Goal: Task Accomplishment & Management: Complete application form

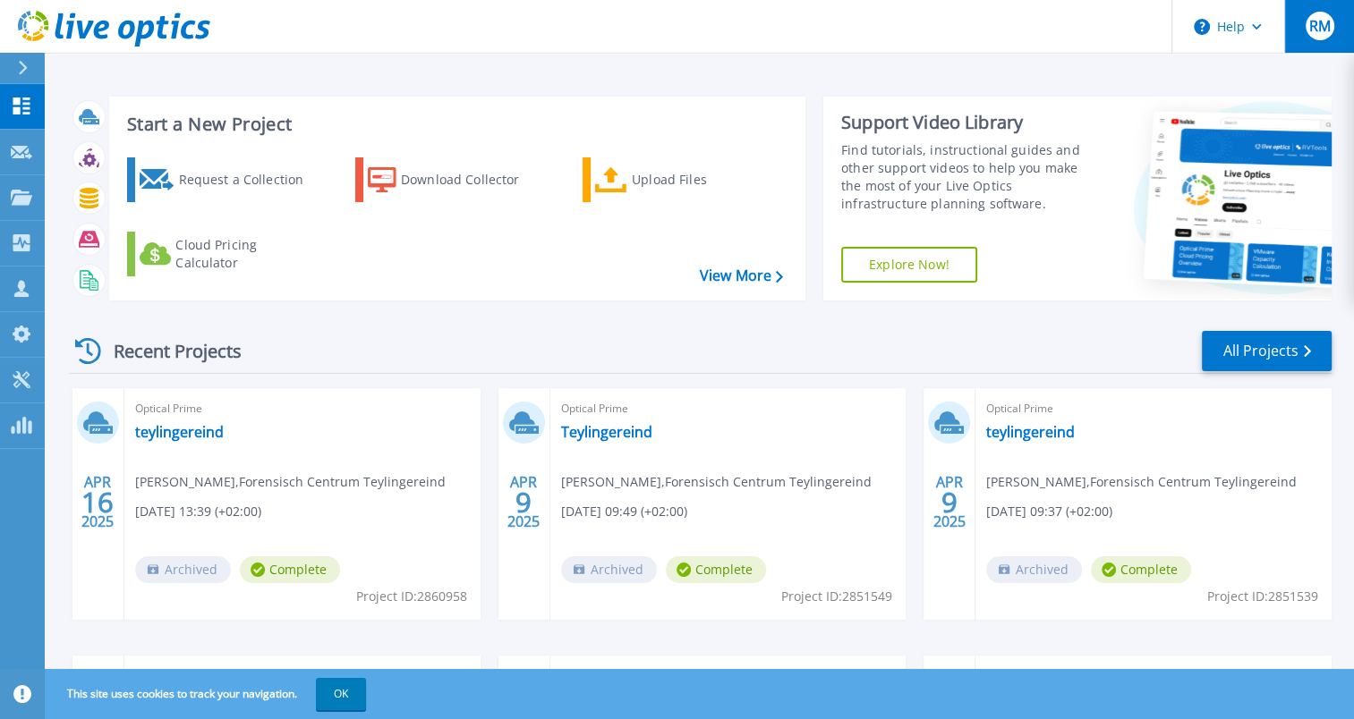
click at [1318, 29] on span "RM" at bounding box center [1318, 26] width 21 height 14
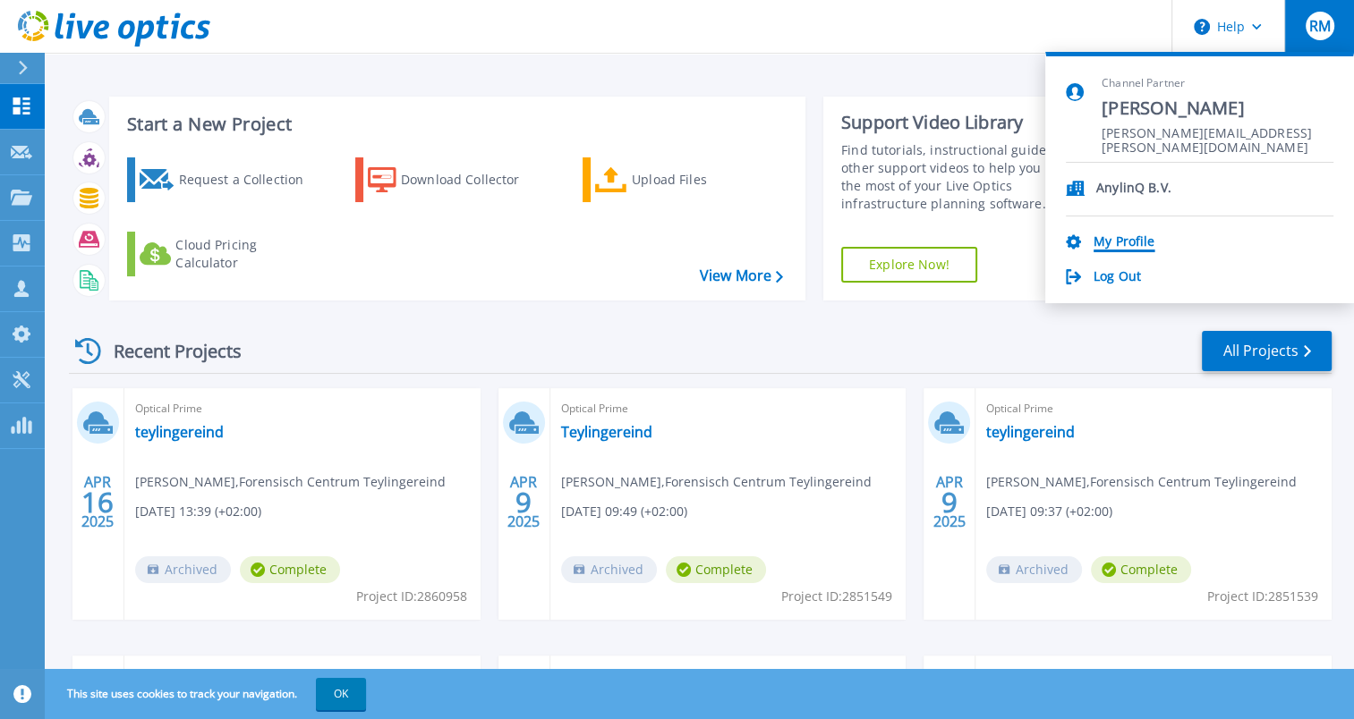
click at [1117, 243] on link "My Profile" at bounding box center [1123, 242] width 61 height 17
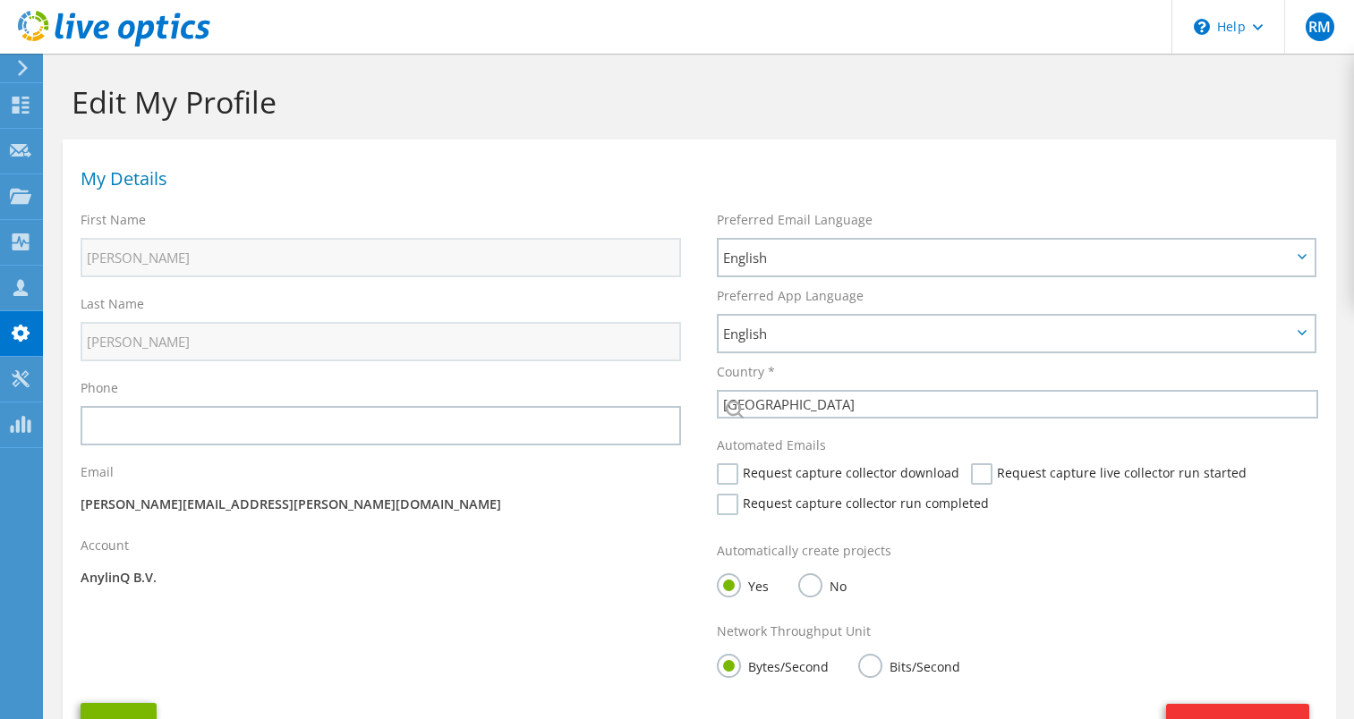
select select "160"
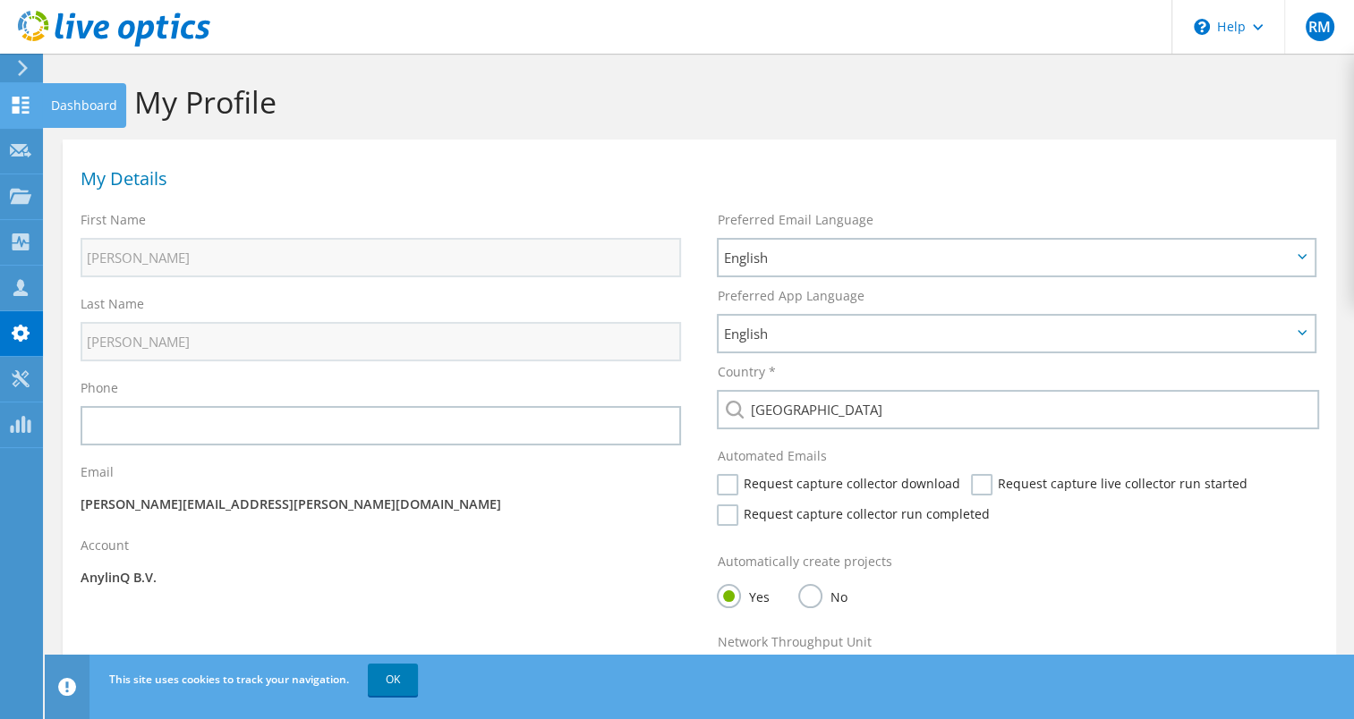
click at [18, 104] on icon at bounding box center [20, 105] width 21 height 17
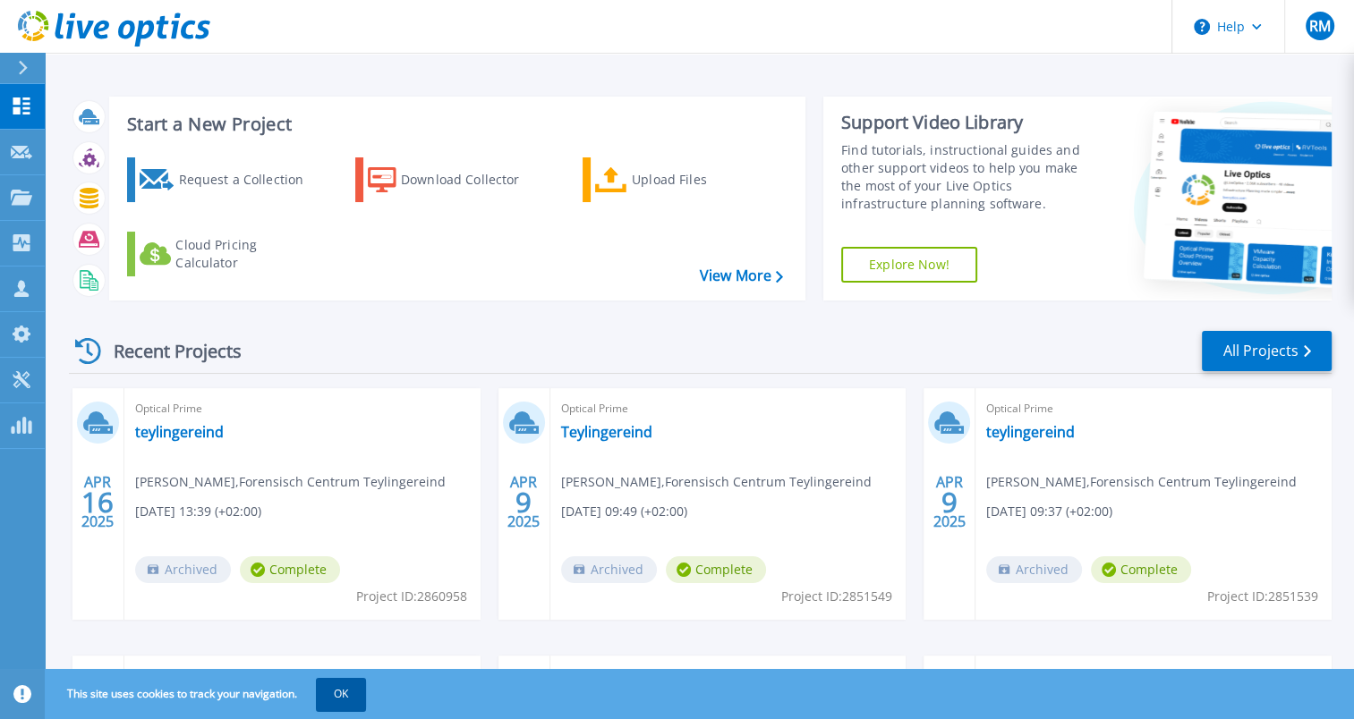
click at [354, 691] on button "OK" at bounding box center [341, 694] width 50 height 32
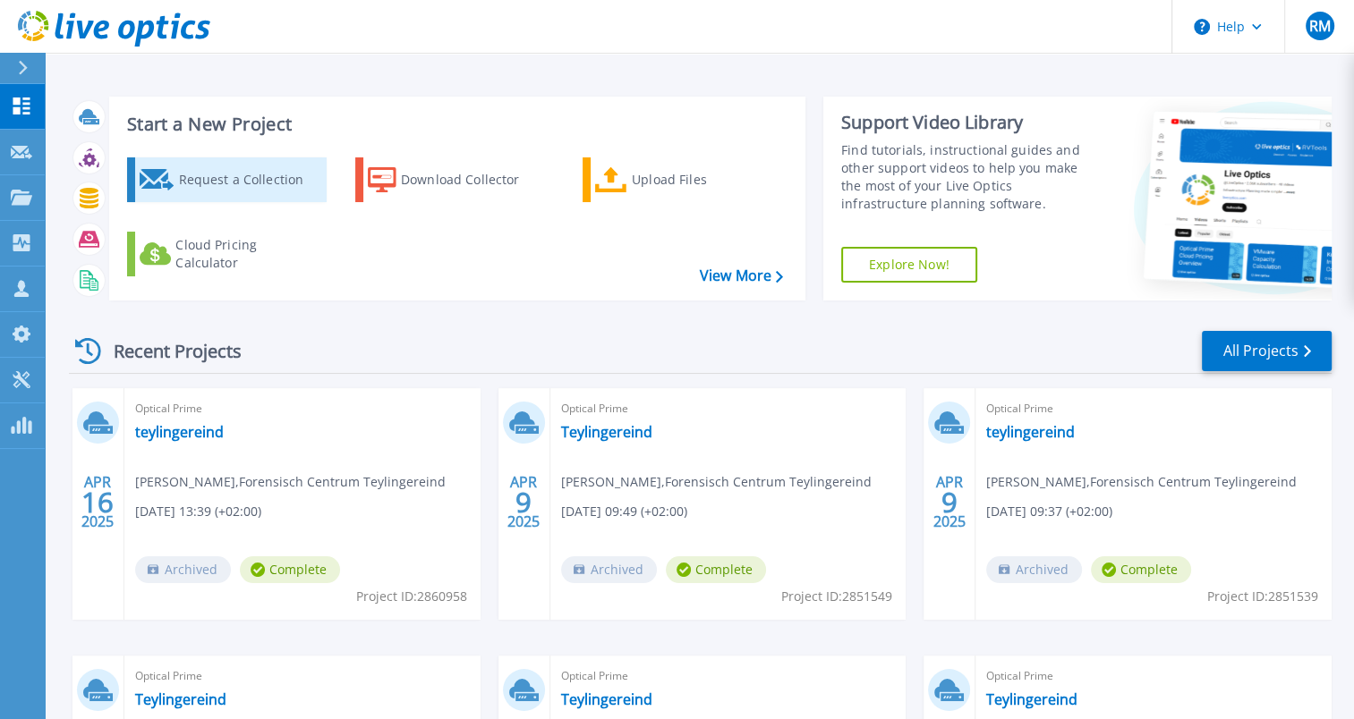
click at [251, 183] on div "Request a Collection" at bounding box center [249, 180] width 143 height 36
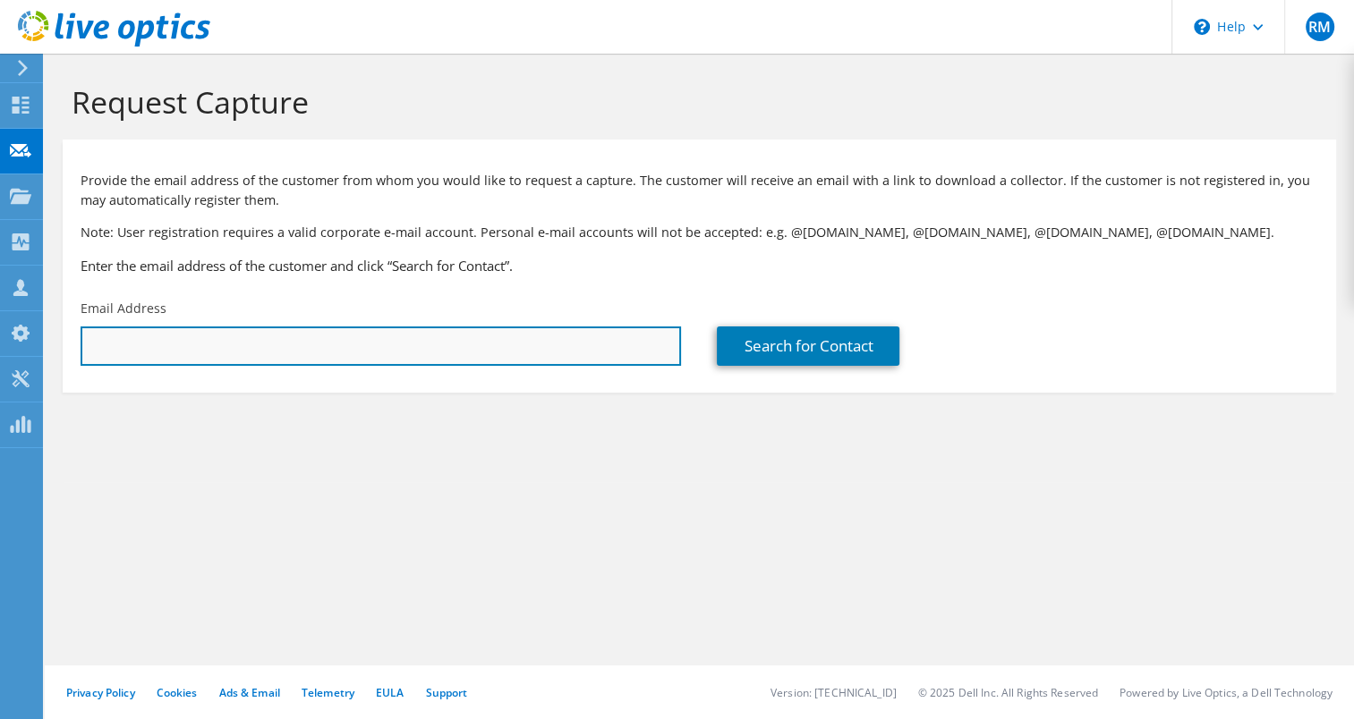
click at [245, 345] on input "text" at bounding box center [381, 346] width 600 height 39
drag, startPoint x: 172, startPoint y: 340, endPoint x: 5, endPoint y: 337, distance: 166.5
click at [5, 337] on div "RM Channel Partner [PERSON_NAME] [PERSON_NAME][EMAIL_ADDRESS][PERSON_NAME][DOMA…" at bounding box center [677, 359] width 1354 height 719
click at [200, 349] on input "jhere" at bounding box center [381, 346] width 600 height 39
drag, startPoint x: 200, startPoint y: 349, endPoint x: 32, endPoint y: 348, distance: 167.3
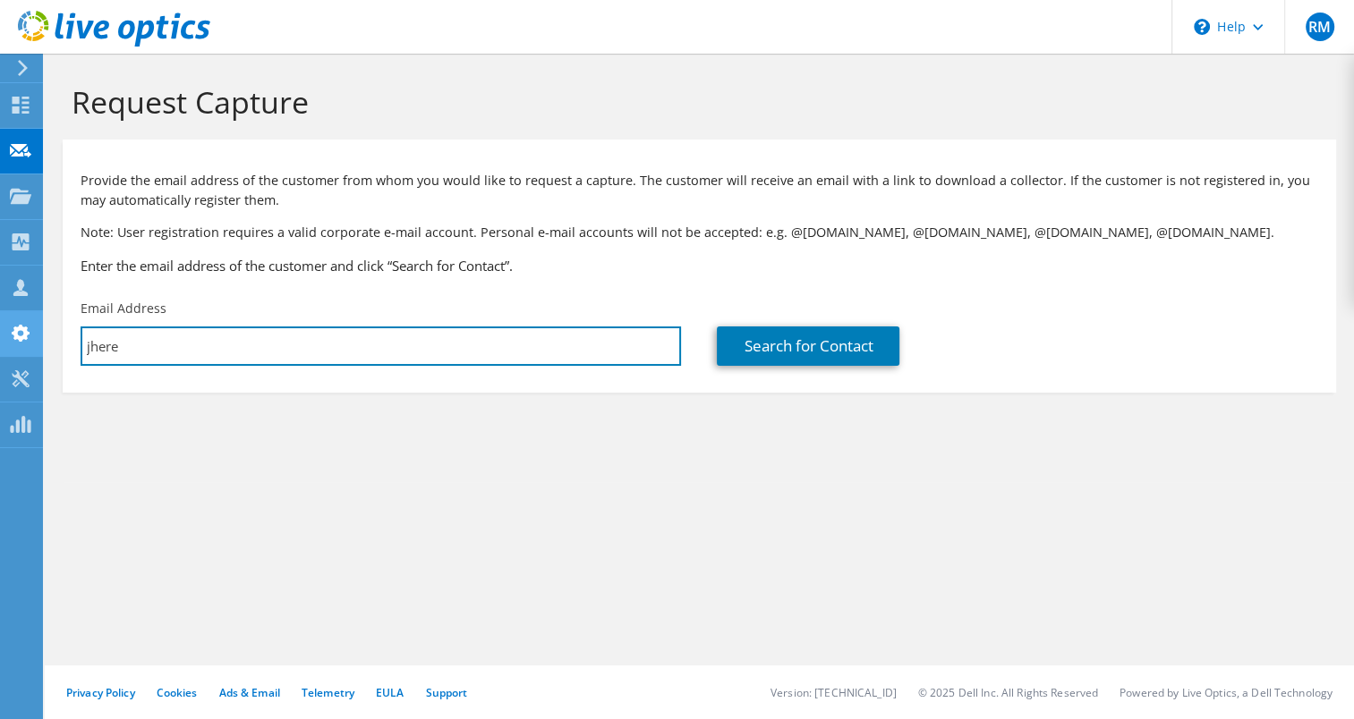
click at [32, 348] on div "RM Channel Partner [PERSON_NAME] [PERSON_NAME][EMAIL_ADDRESS][PERSON_NAME][DOMA…" at bounding box center [677, 359] width 1354 height 719
paste input "[EMAIL_ADDRESS][DOMAIN_NAME]"
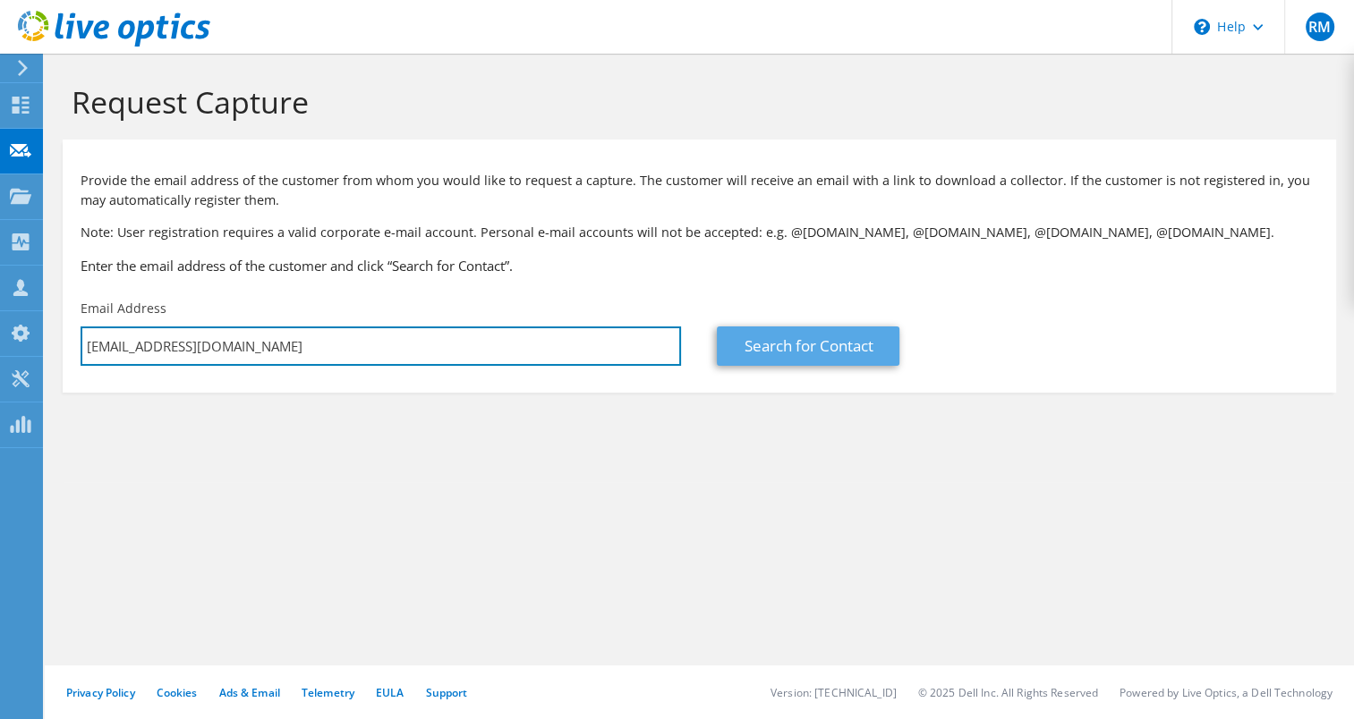
type input "[EMAIL_ADDRESS][DOMAIN_NAME]"
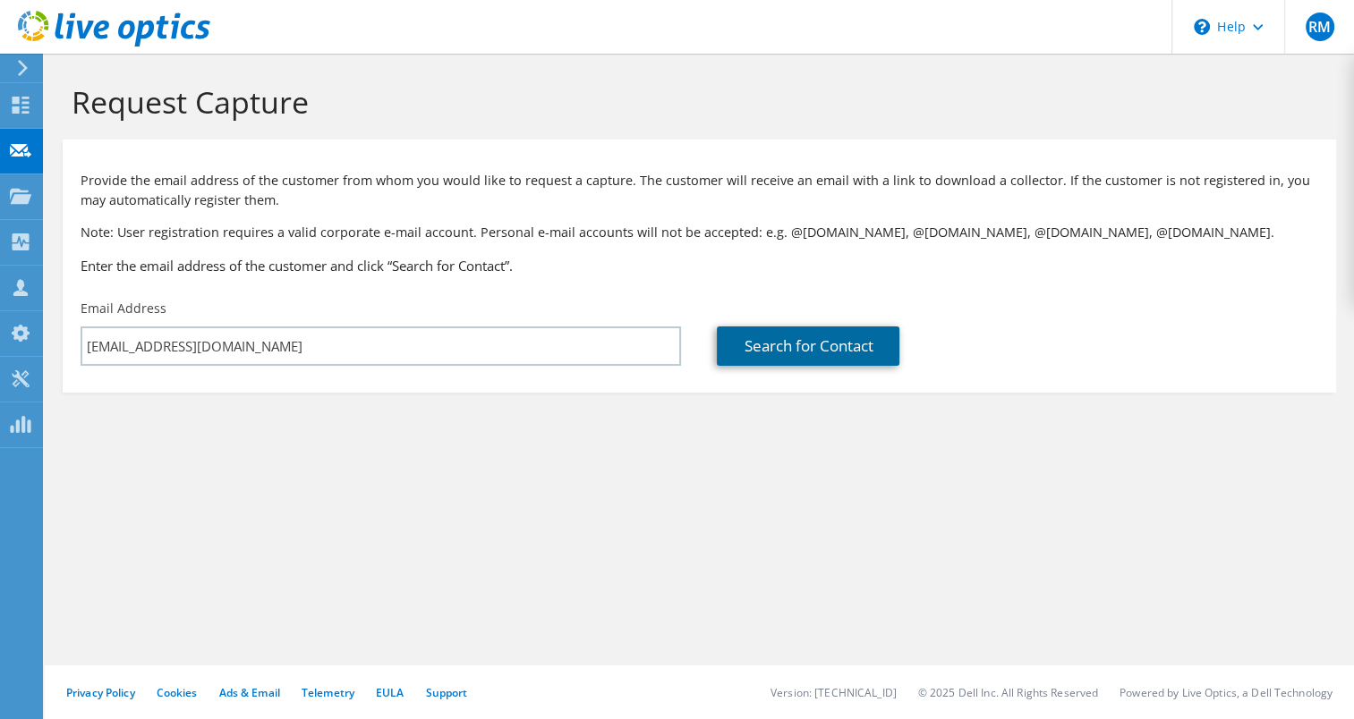
click at [780, 353] on link "Search for Contact" at bounding box center [808, 346] width 183 height 39
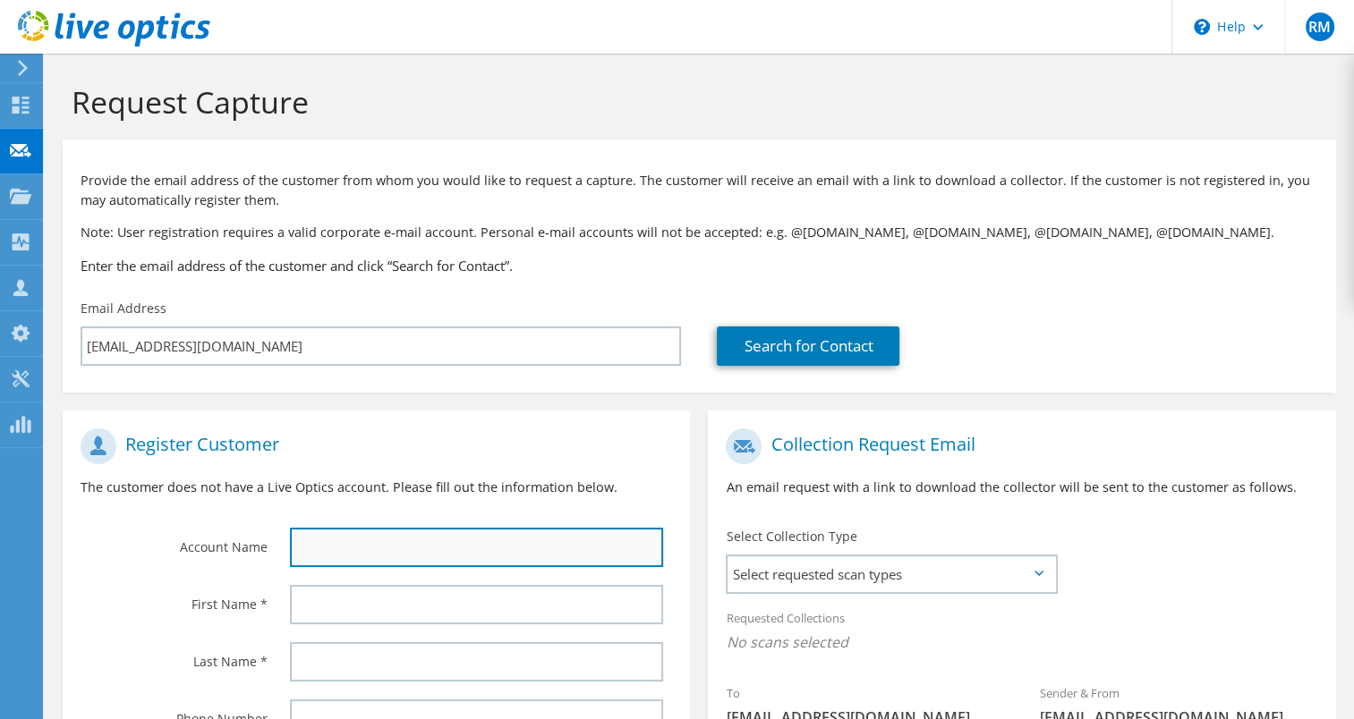
click at [333, 550] on input "text" at bounding box center [477, 547] width 374 height 39
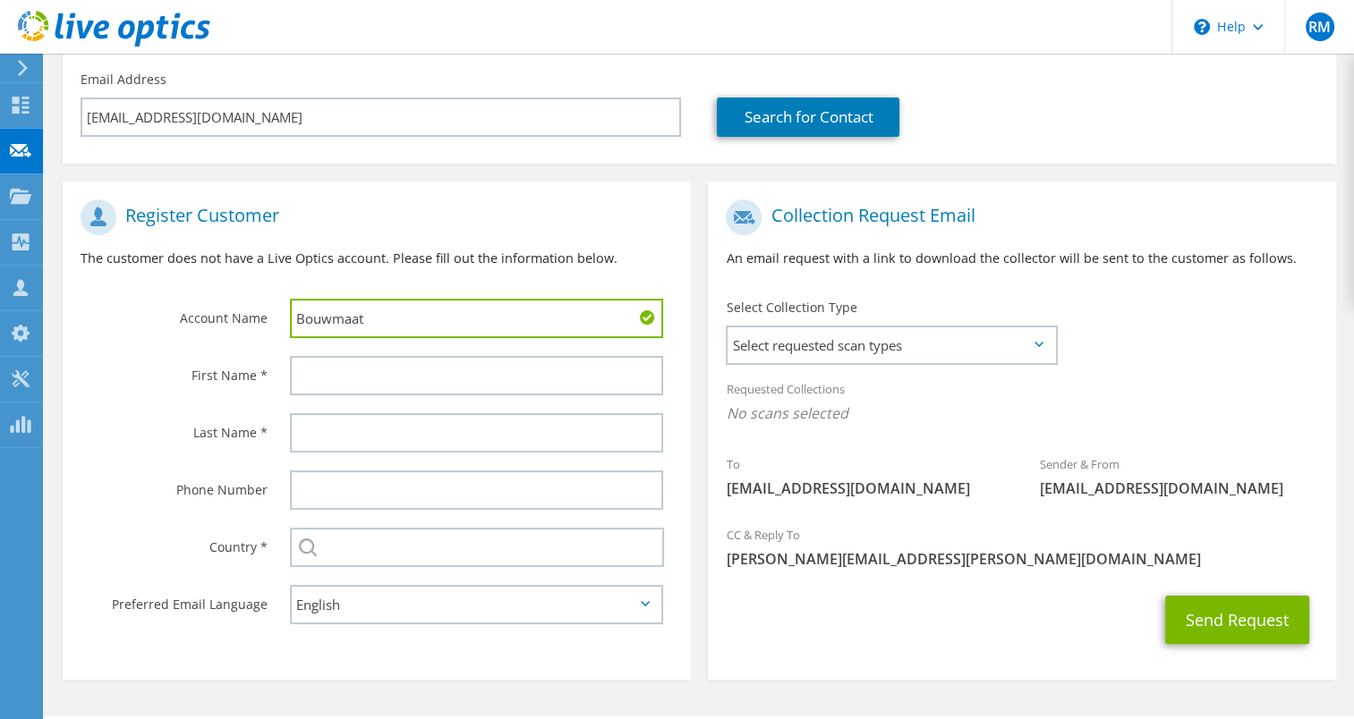
scroll to position [268, 0]
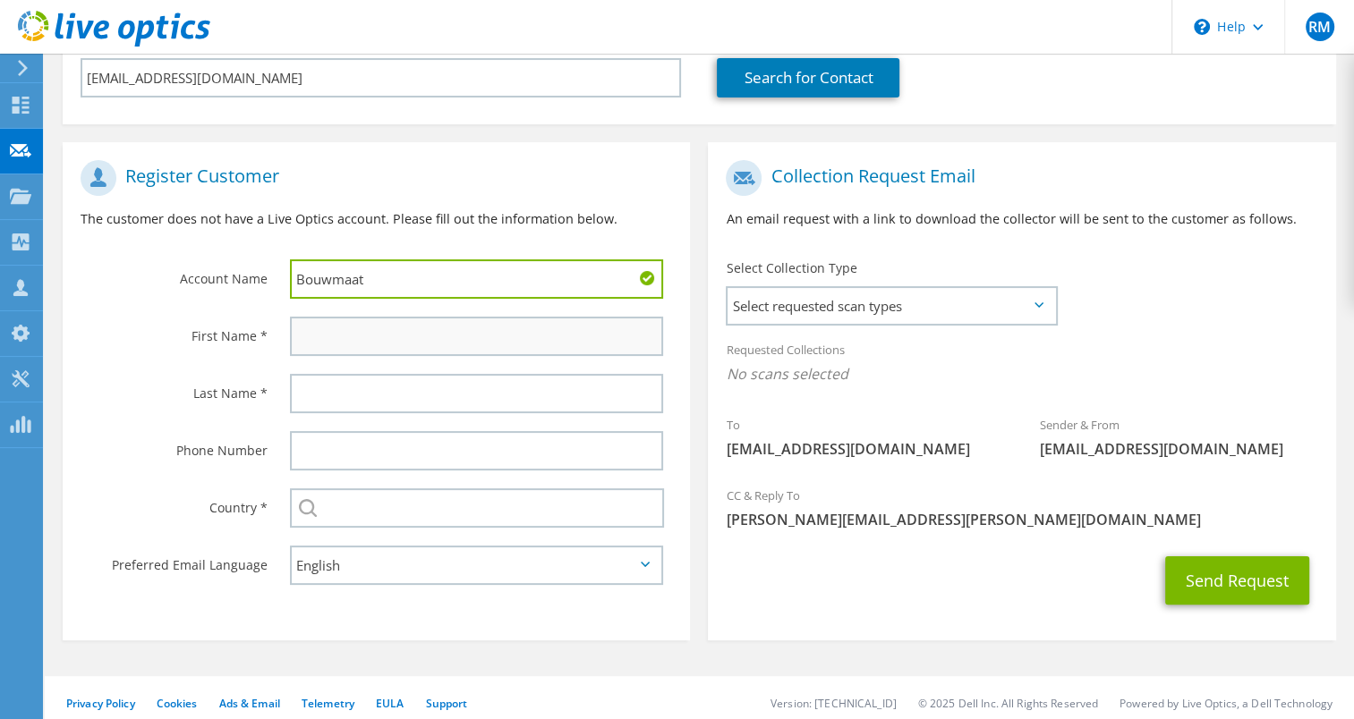
type input "Bouwmaat"
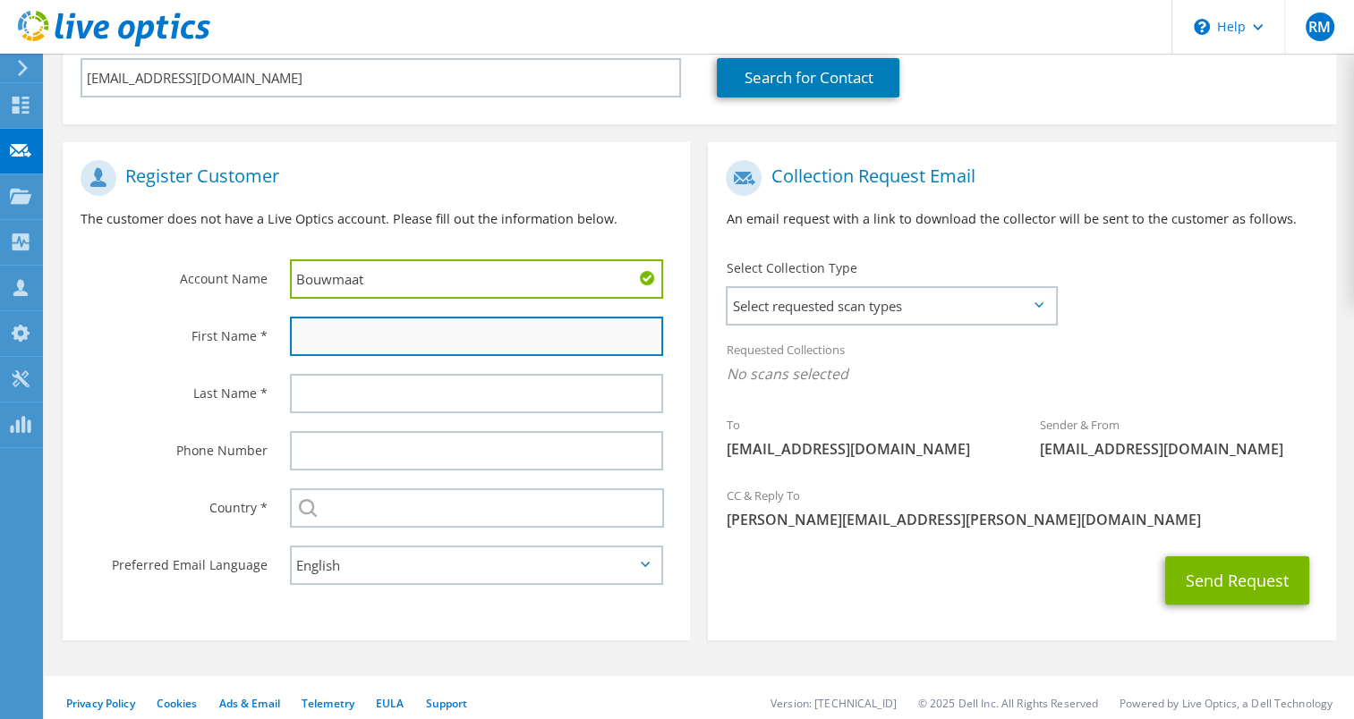
click at [349, 341] on input "text" at bounding box center [477, 336] width 374 height 39
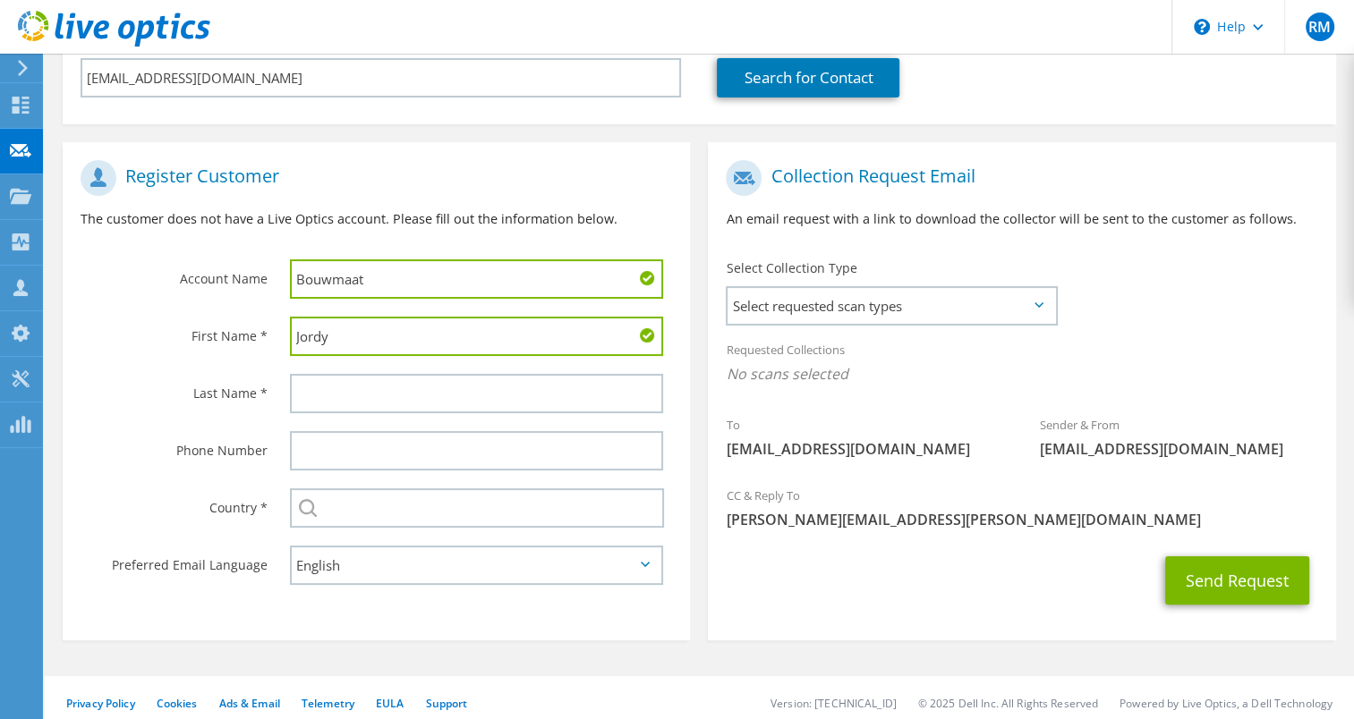
type input "Jordy"
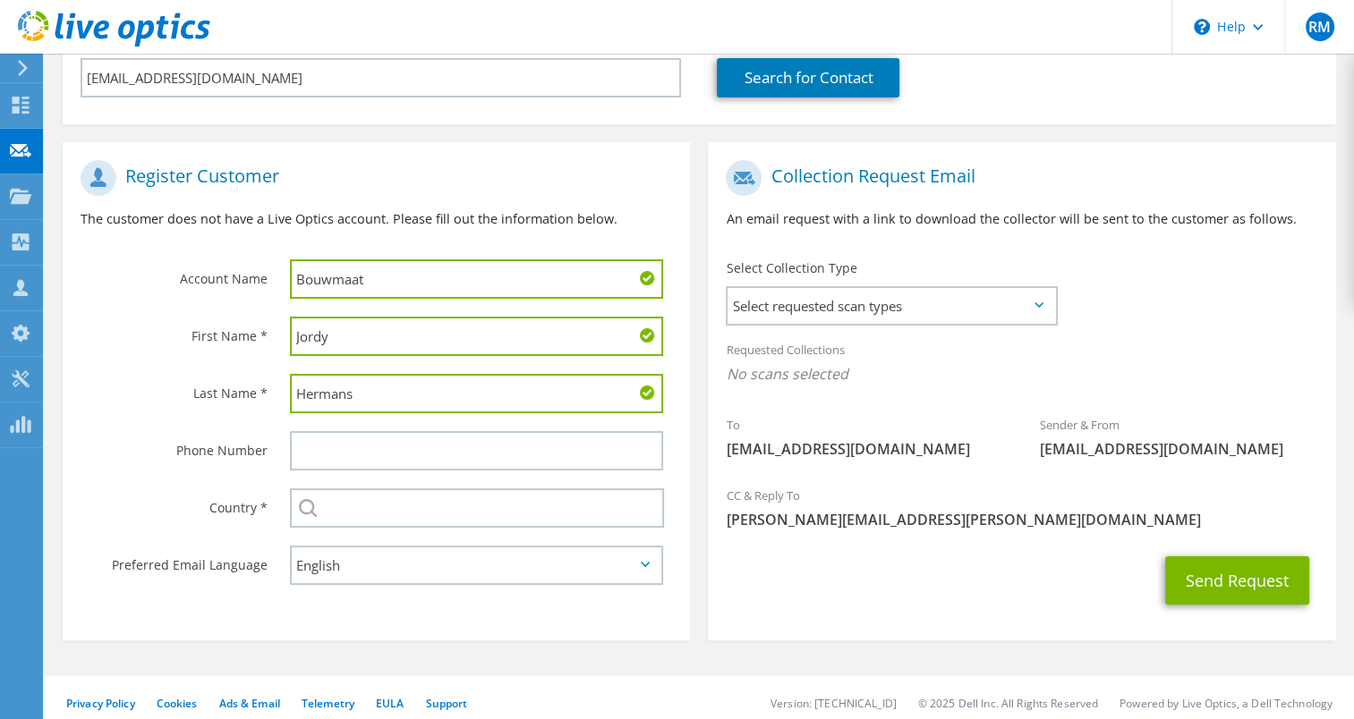
type input "Hermans"
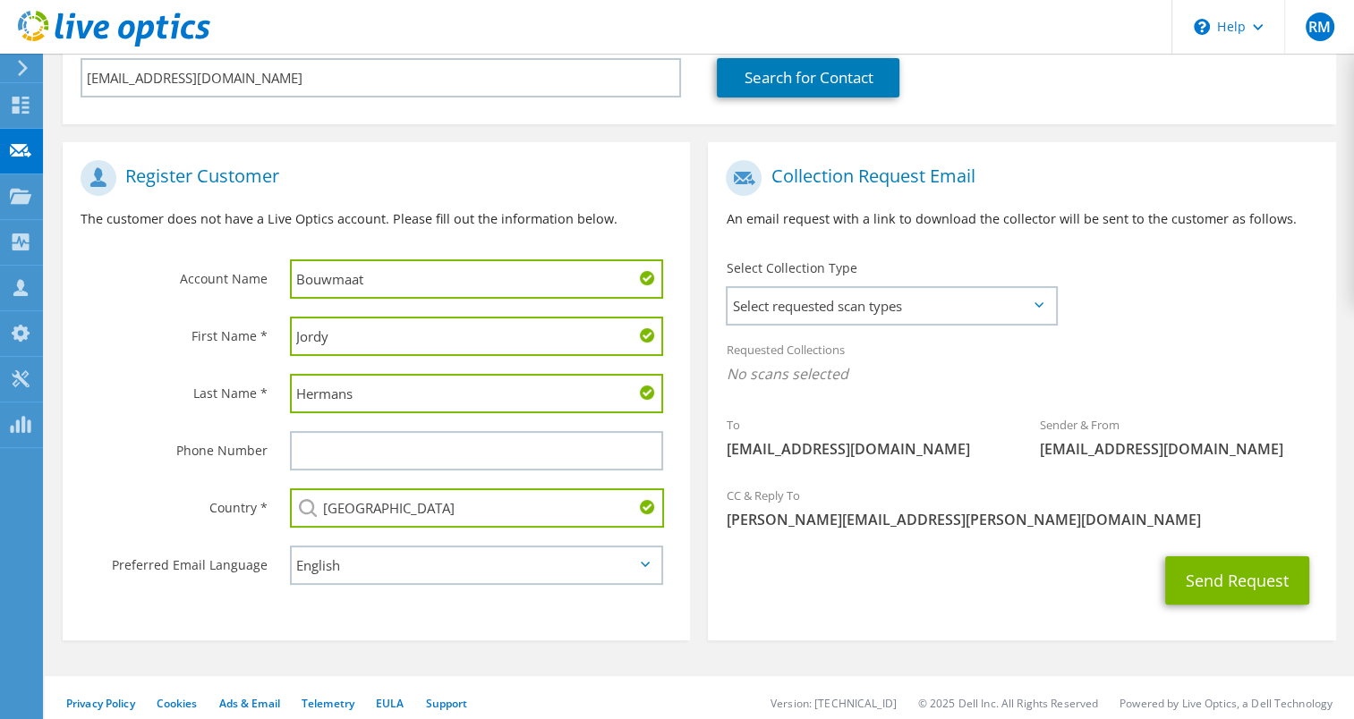
type input "[GEOGRAPHIC_DATA]"
click at [830, 623] on section "Collection Request Email An email request with a link to download the collector…" at bounding box center [1021, 391] width 627 height 498
click at [873, 307] on span "Select requested scan types" at bounding box center [890, 306] width 327 height 36
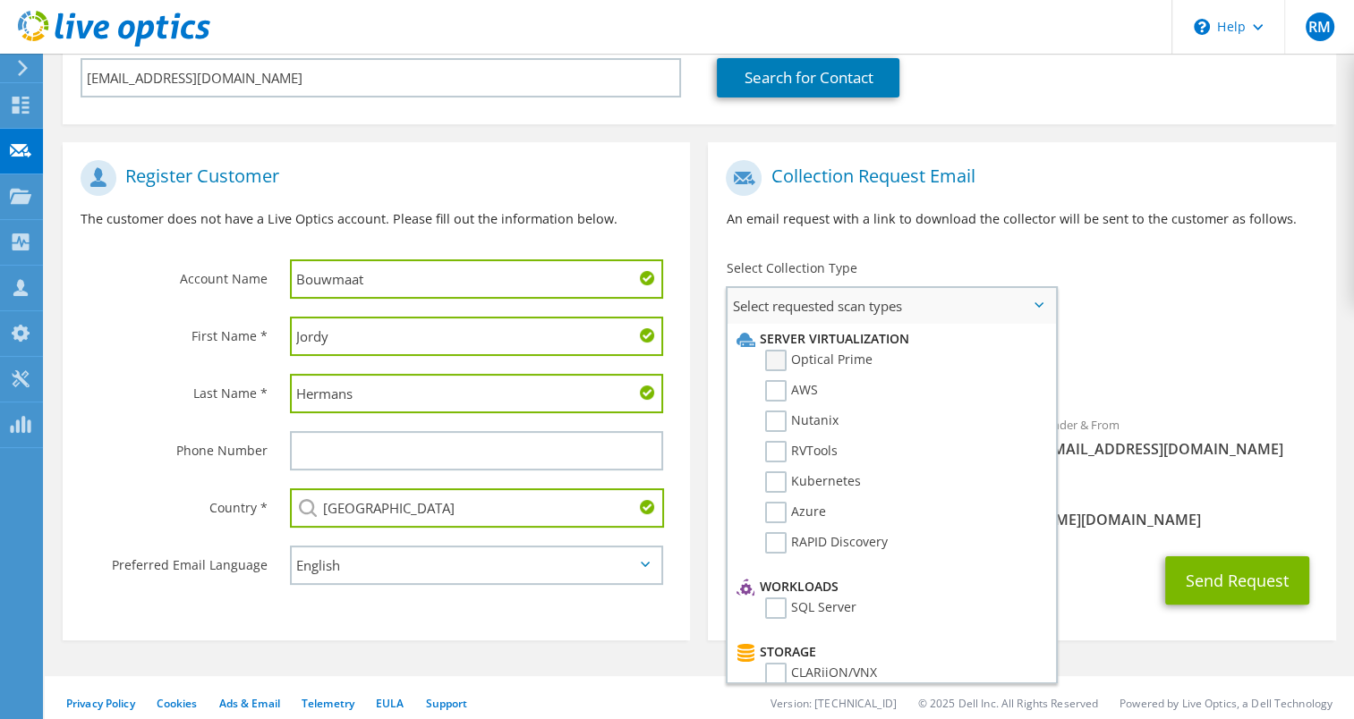
click at [773, 362] on label "Optical Prime" at bounding box center [818, 360] width 107 height 21
click at [0, 0] on input "Optical Prime" at bounding box center [0, 0] width 0 height 0
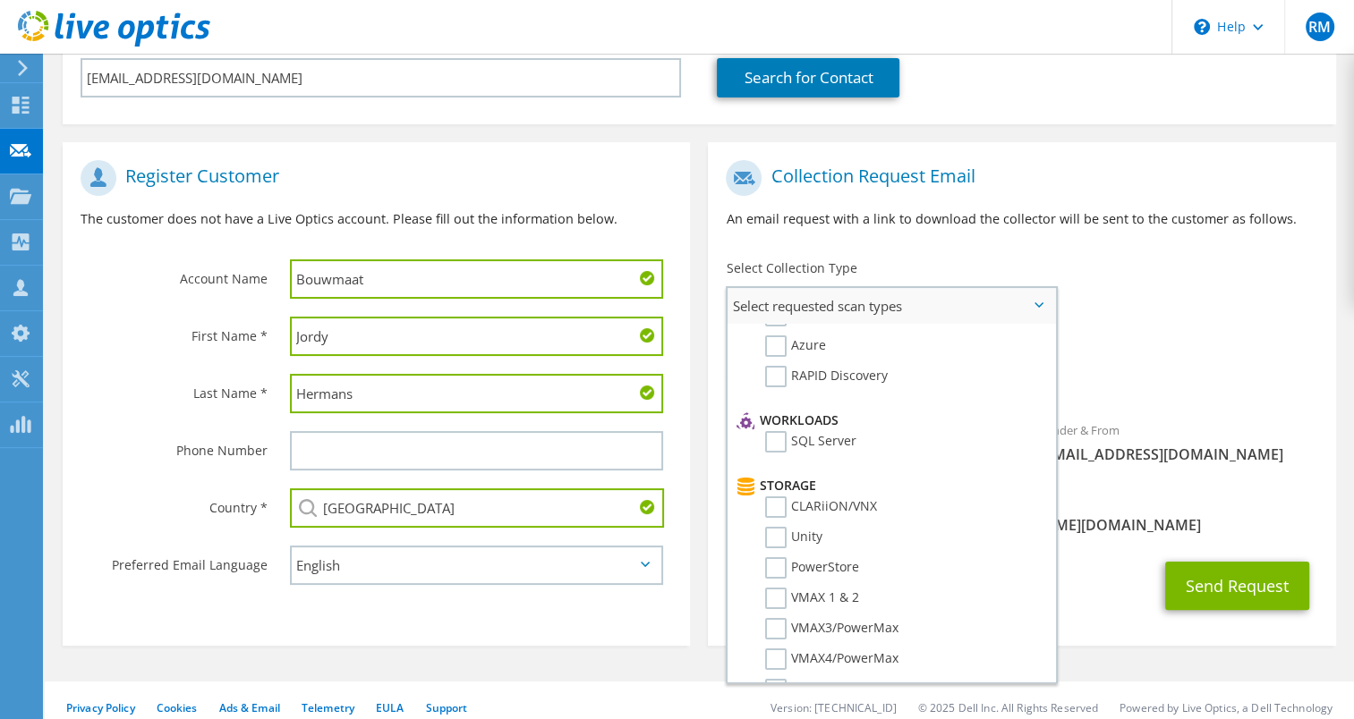
scroll to position [0, 0]
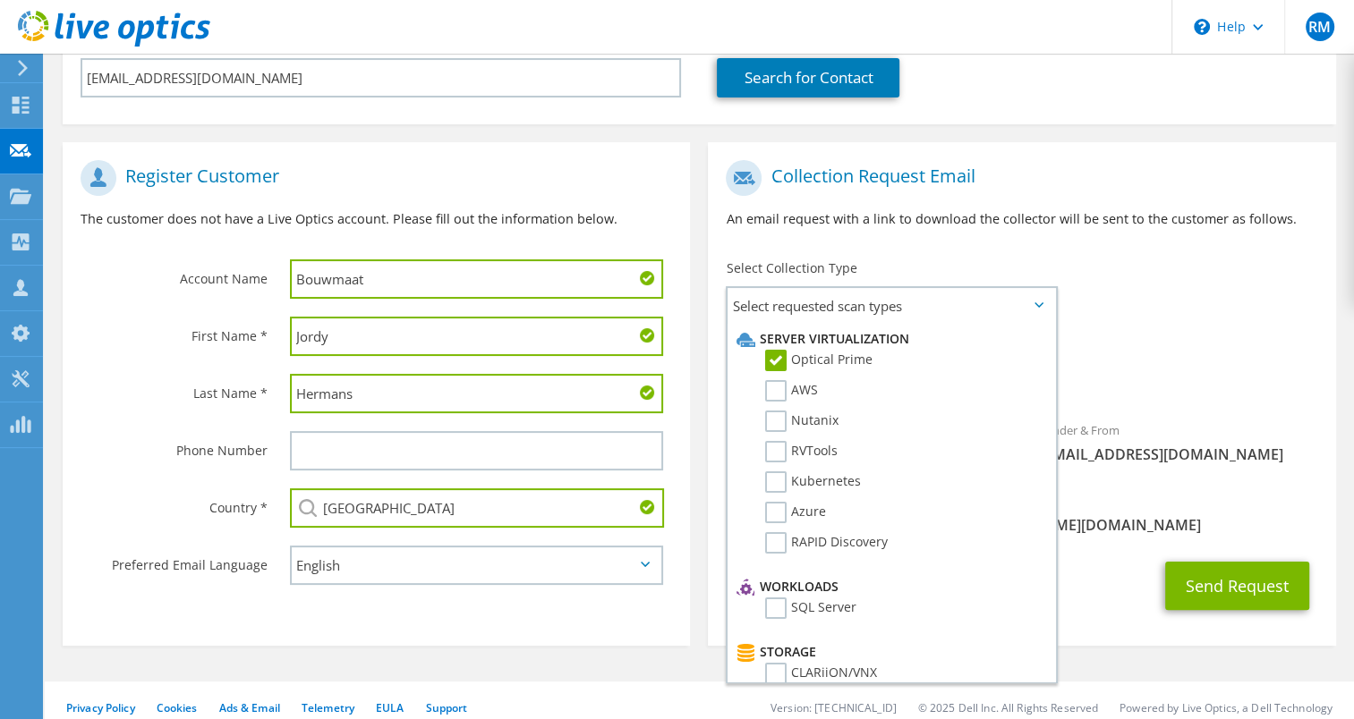
click at [1258, 480] on div "Sender & From [EMAIL_ADDRESS][DOMAIN_NAME]" at bounding box center [1179, 447] width 314 height 71
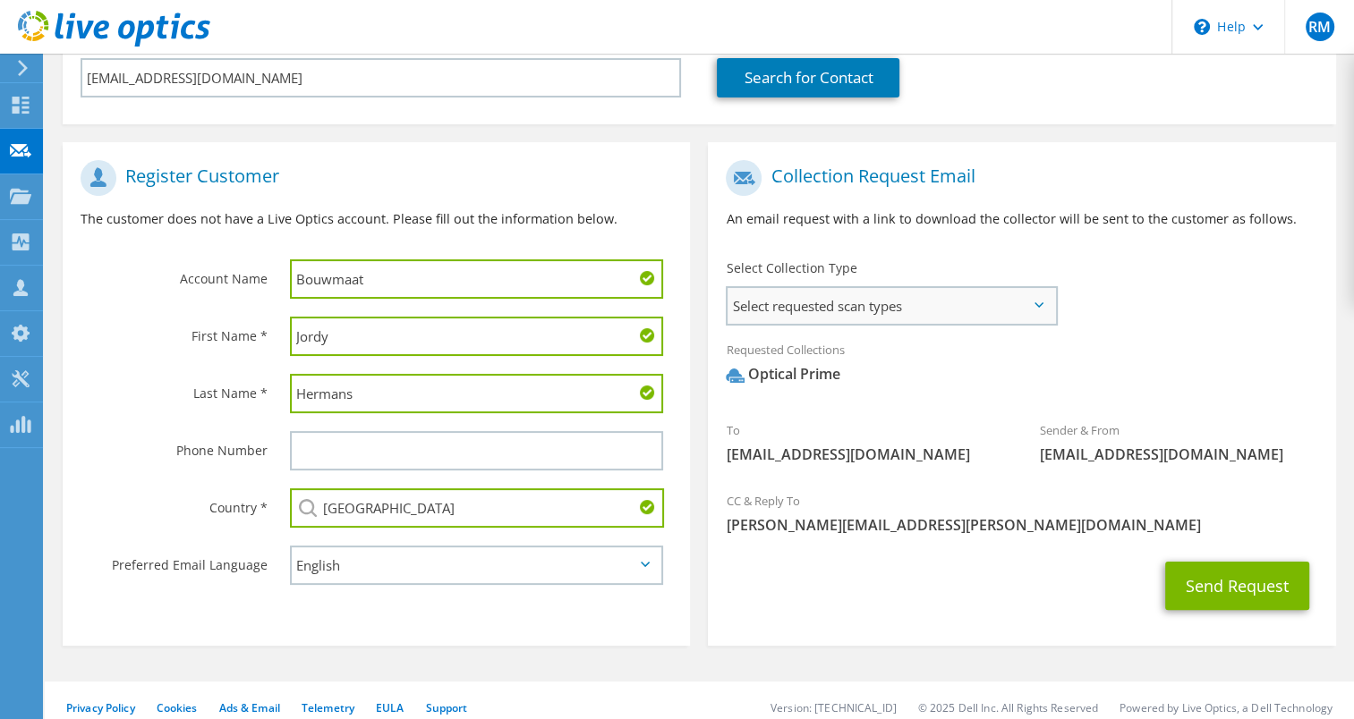
click at [1049, 311] on span "Select requested scan types" at bounding box center [890, 306] width 327 height 36
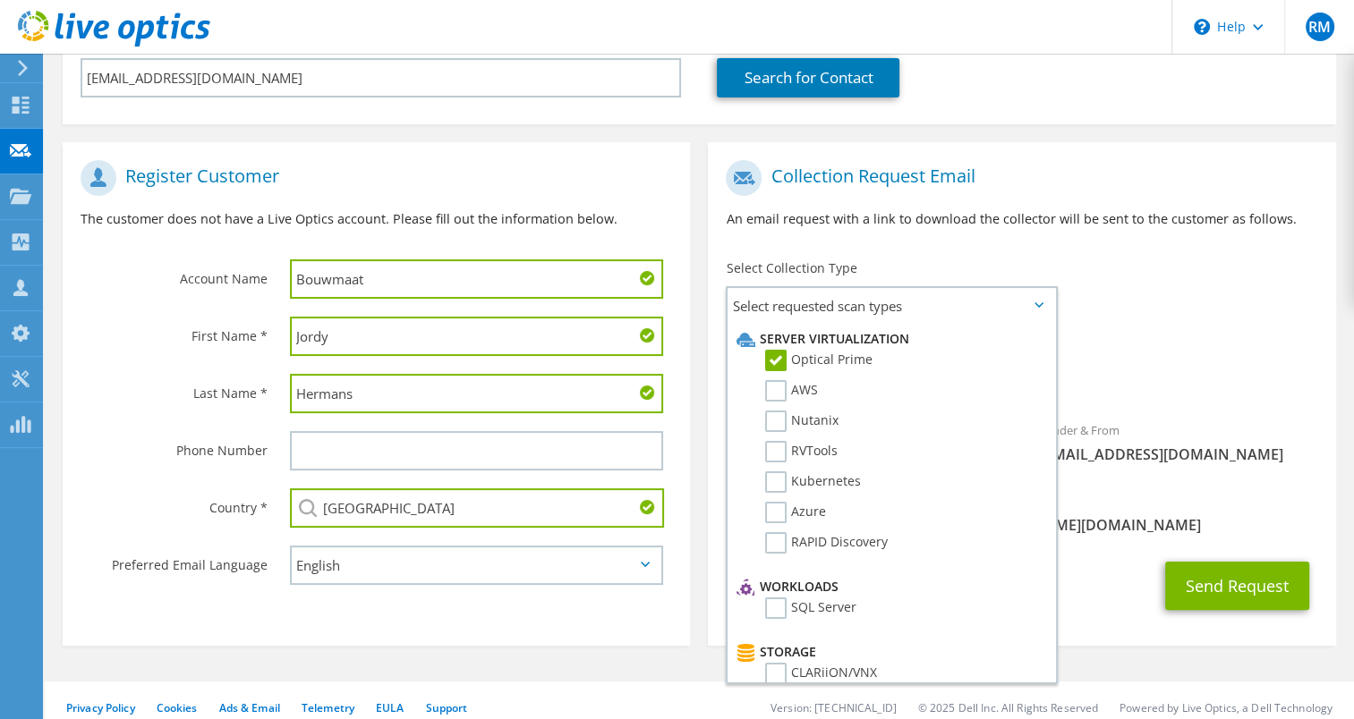
click at [1110, 315] on div "To [EMAIL_ADDRESS][DOMAIN_NAME] Sender & From [EMAIL_ADDRESS][DOMAIN_NAME]" at bounding box center [1021, 316] width 627 height 331
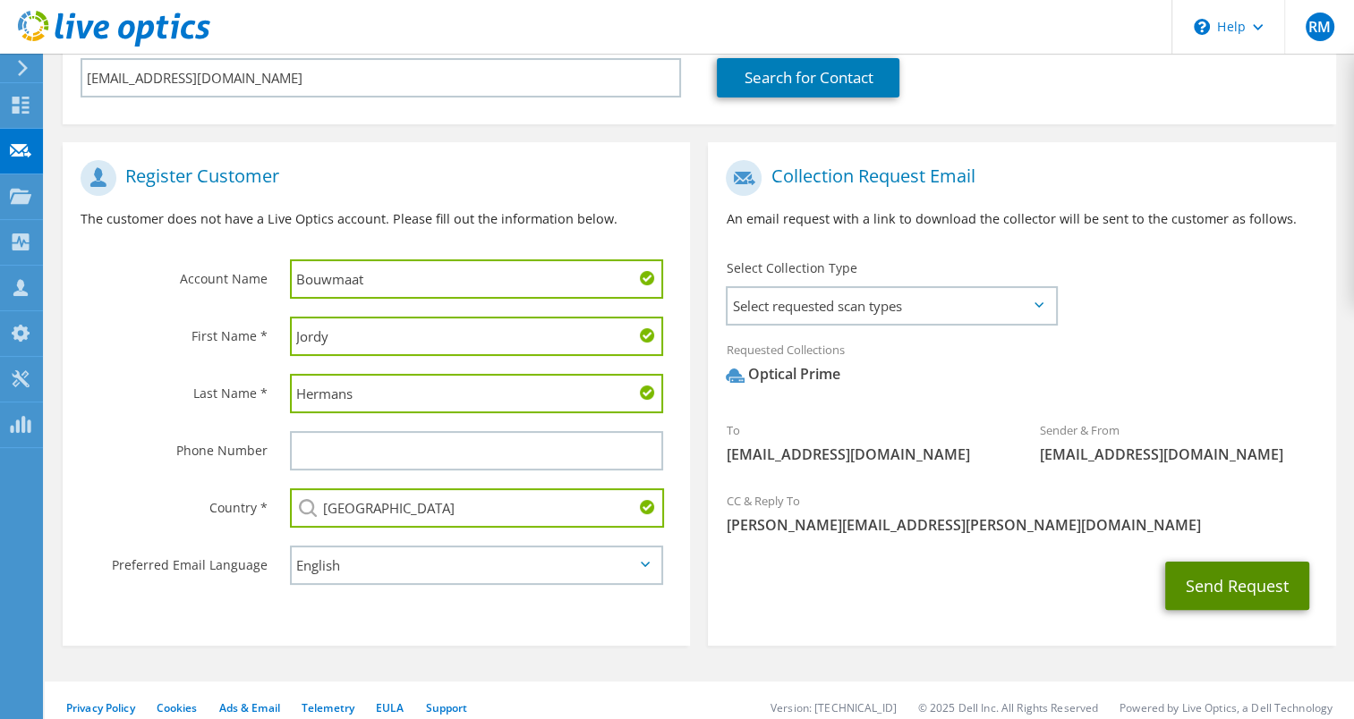
click at [1224, 588] on button "Send Request" at bounding box center [1237, 586] width 144 height 48
